Goal: Task Accomplishment & Management: Manage account settings

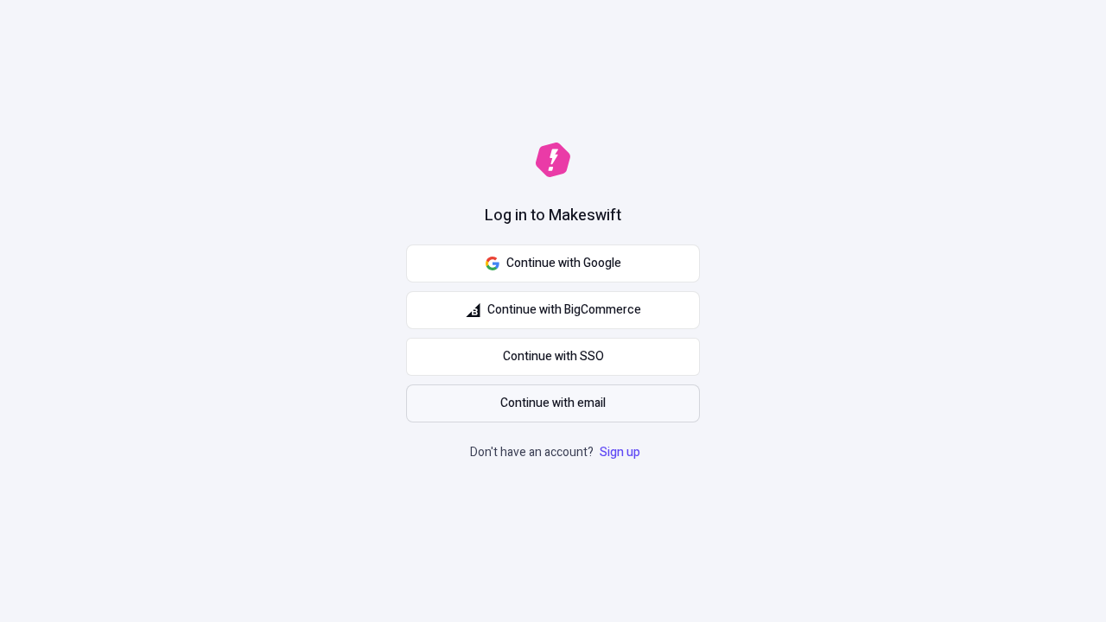
click at [553, 403] on span "Continue with email" at bounding box center [552, 403] width 105 height 19
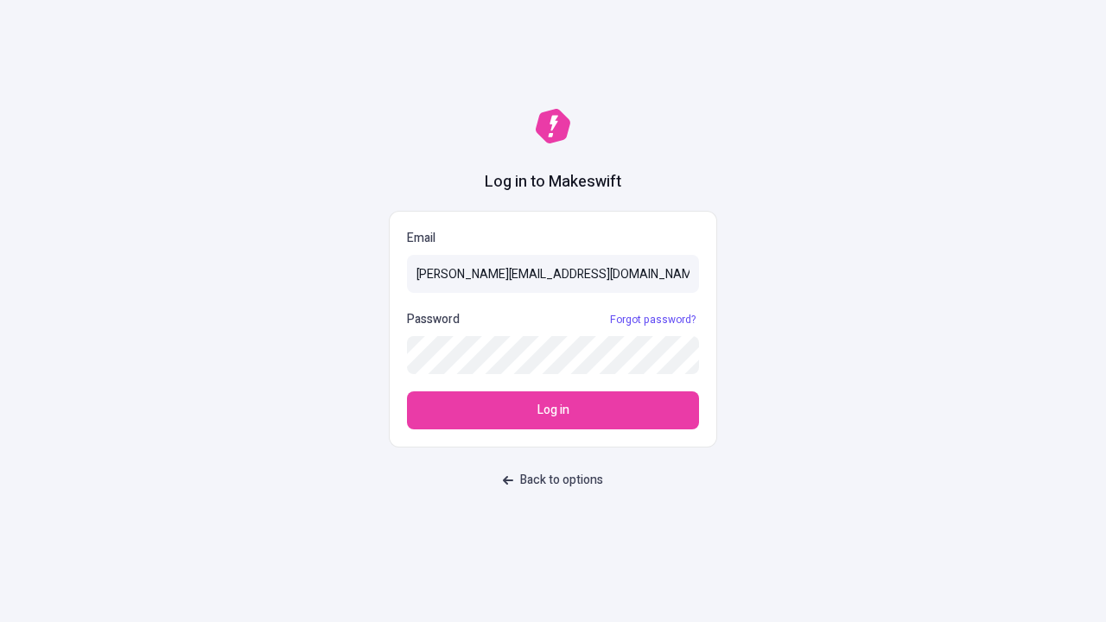
type input "[PERSON_NAME][EMAIL_ADDRESS][DOMAIN_NAME]"
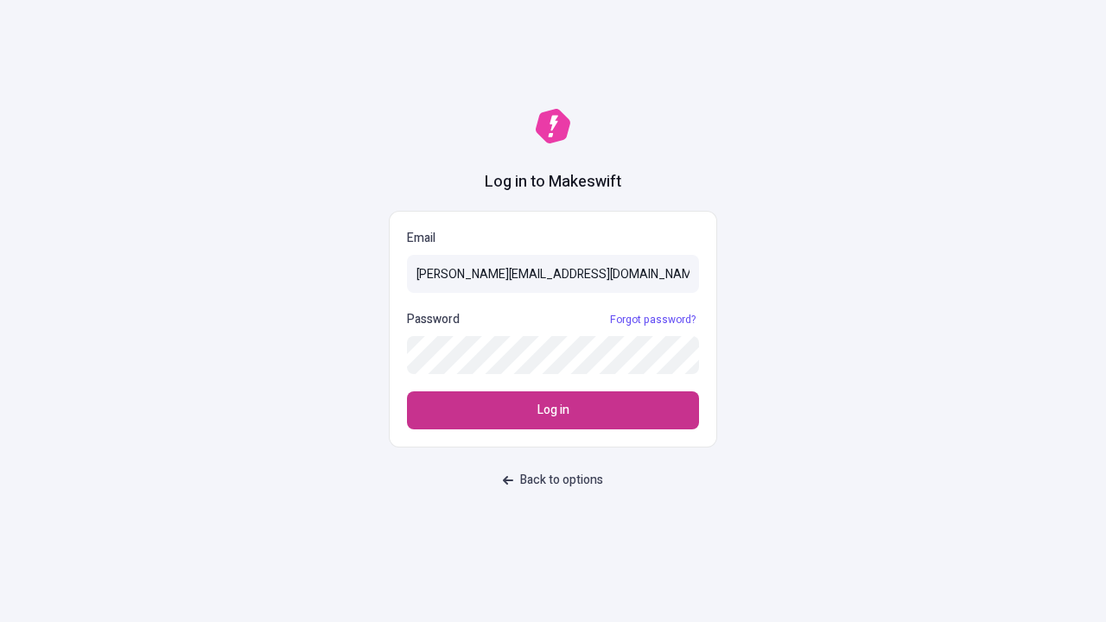
click at [553, 410] on span "Log in" at bounding box center [553, 410] width 32 height 19
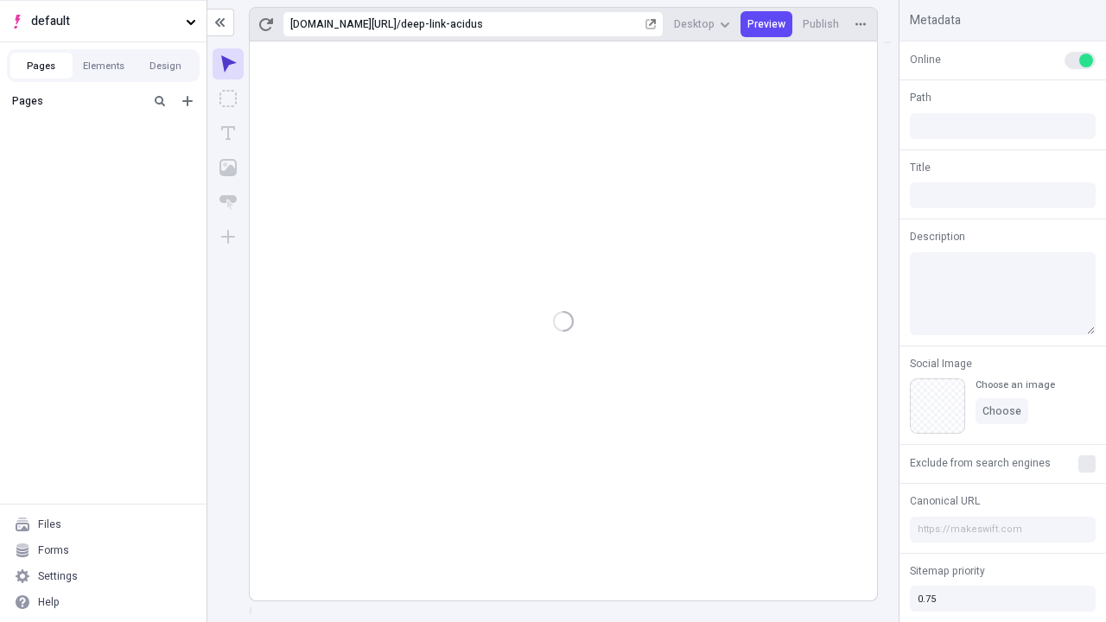
type input "/deep-link-acidus"
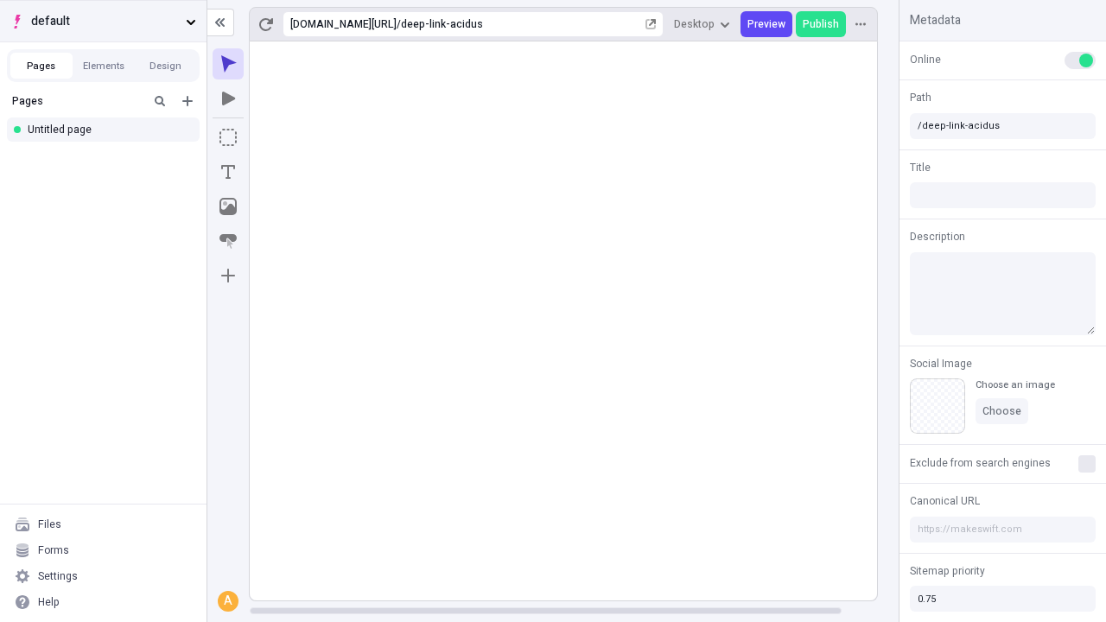
click at [103, 21] on span "default" at bounding box center [105, 21] width 148 height 19
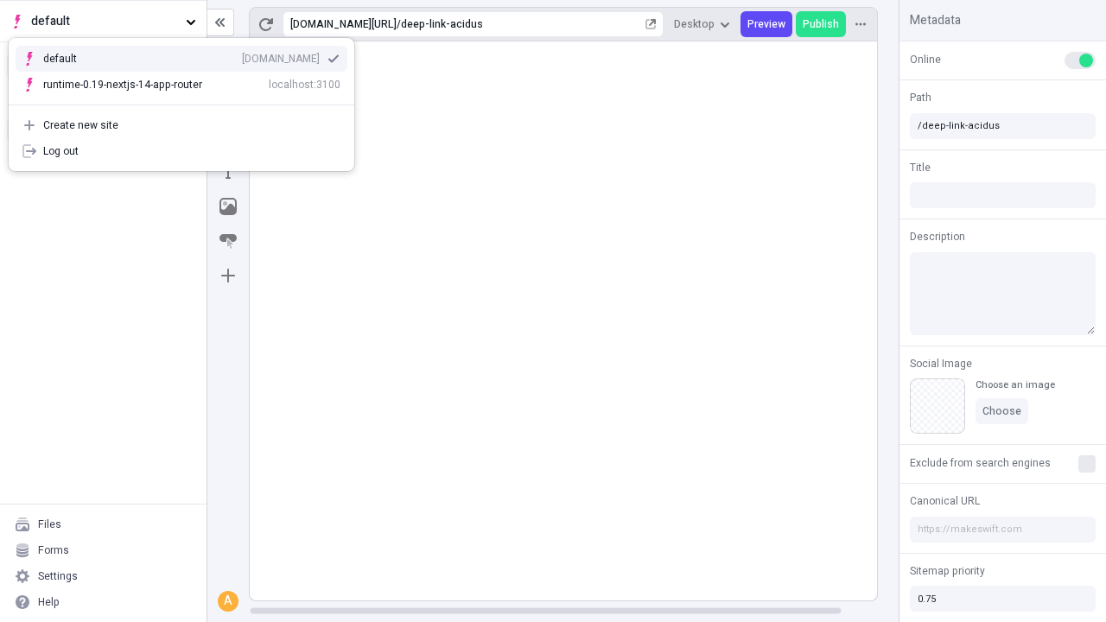
click at [242, 55] on div "[DOMAIN_NAME]" at bounding box center [281, 59] width 78 height 14
click at [187, 101] on icon "Add new" at bounding box center [187, 101] width 10 height 10
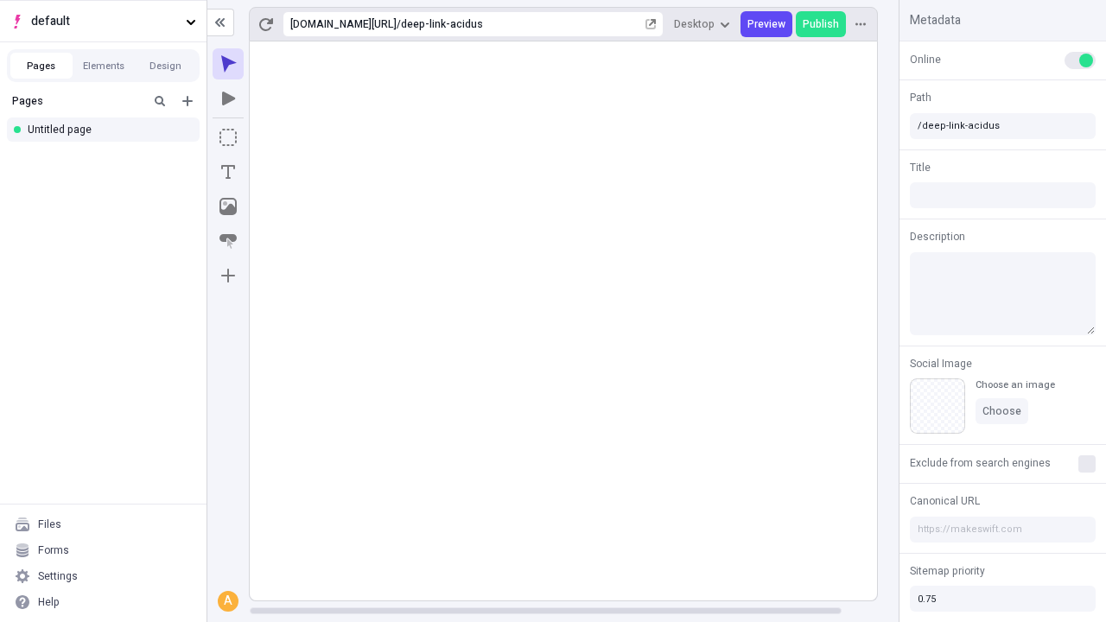
click at [108, 157] on div "Blank page" at bounding box center [108, 160] width 166 height 26
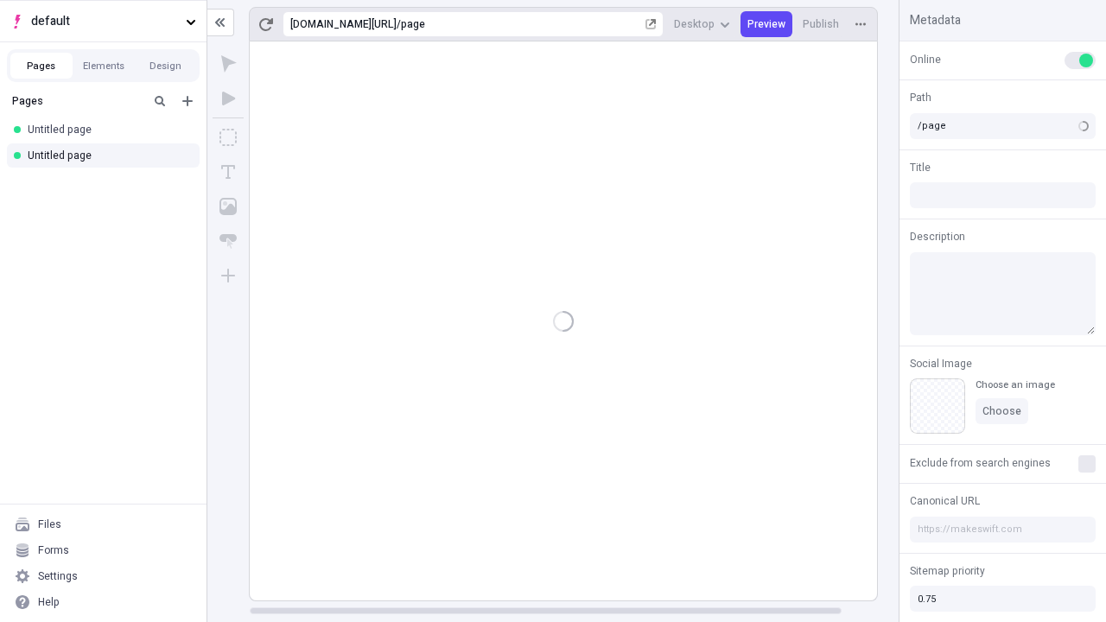
type input "/deep-link-caelestis"
